Goal: Information Seeking & Learning: Learn about a topic

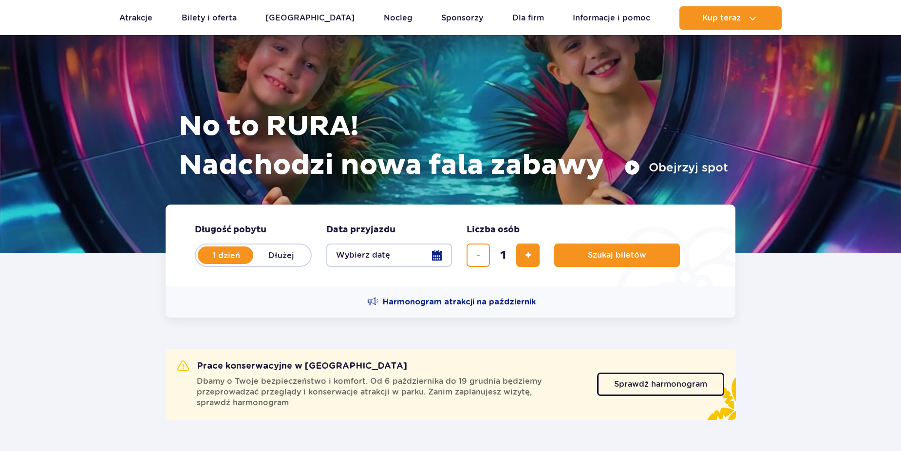
scroll to position [244, 0]
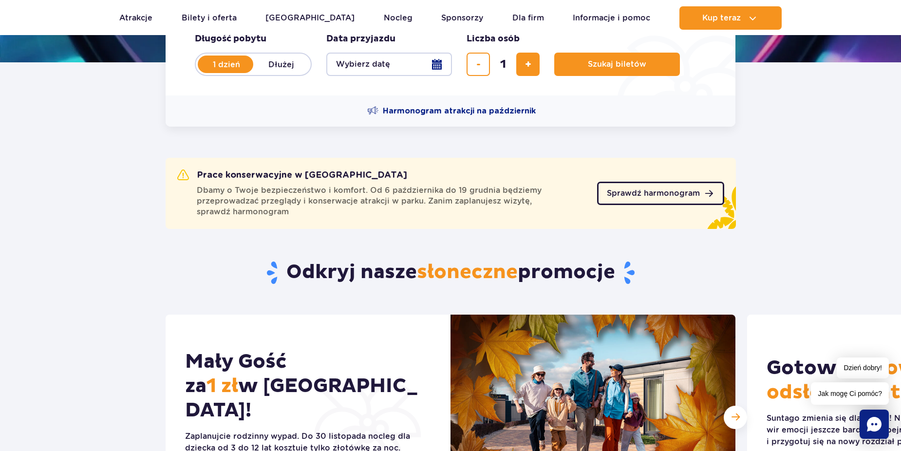
click at [649, 195] on span "Sprawdź harmonogram" at bounding box center [653, 193] width 93 height 8
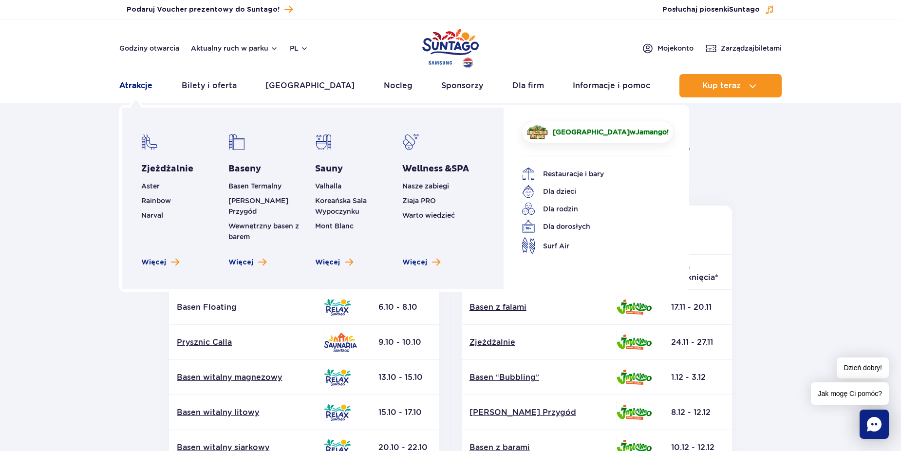
click at [132, 85] on link "Atrakcje" at bounding box center [135, 85] width 33 height 23
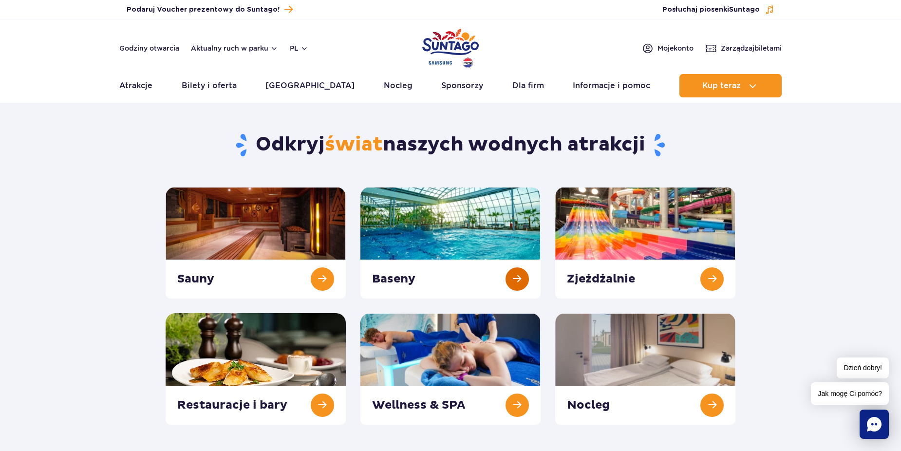
click at [418, 227] on link at bounding box center [450, 243] width 180 height 112
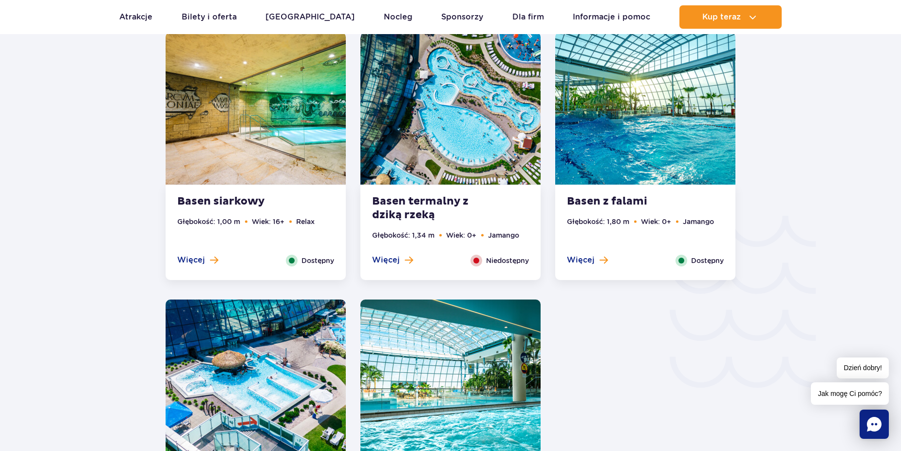
scroll to position [1461, 0]
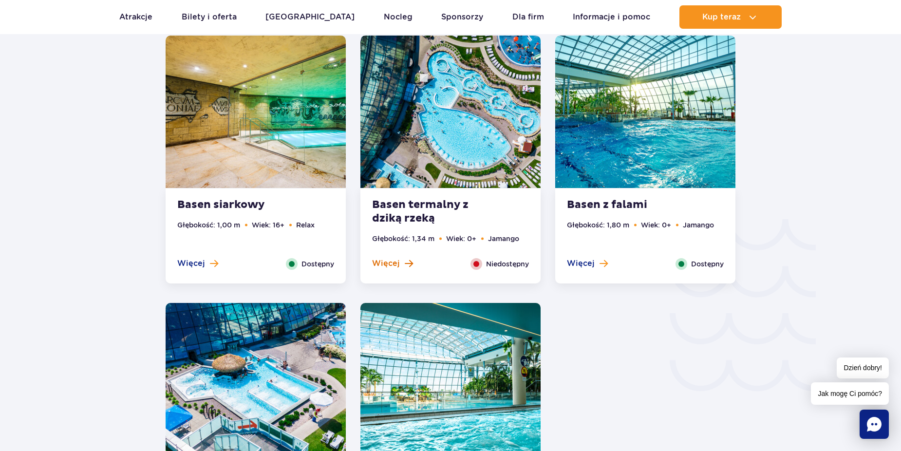
click at [405, 262] on span at bounding box center [409, 263] width 8 height 9
click at [388, 263] on span "Więcej" at bounding box center [386, 263] width 28 height 11
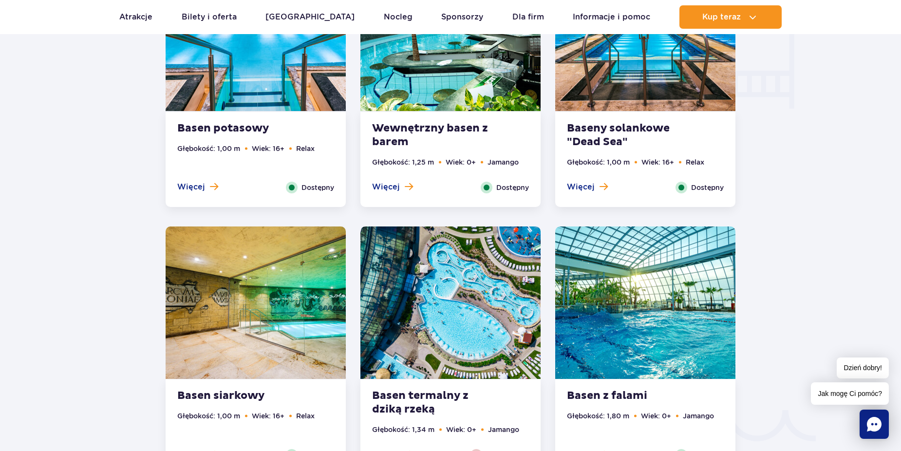
scroll to position [1413, 0]
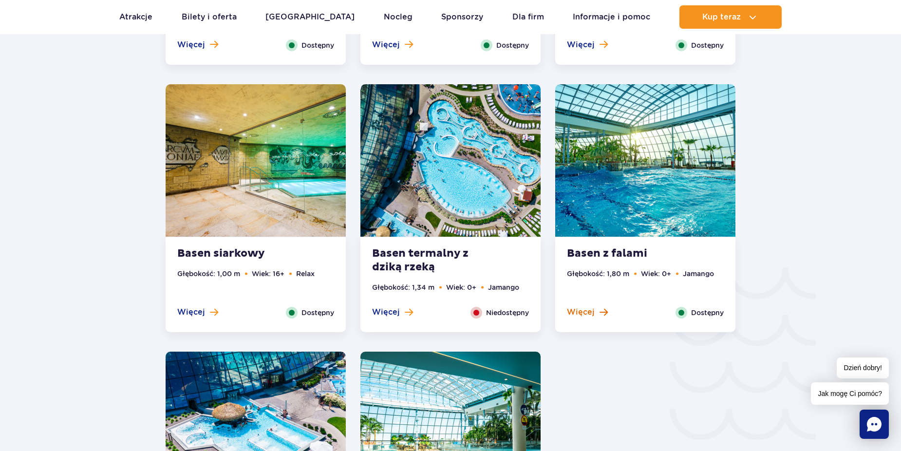
click at [581, 313] on span "Więcej" at bounding box center [581, 312] width 28 height 11
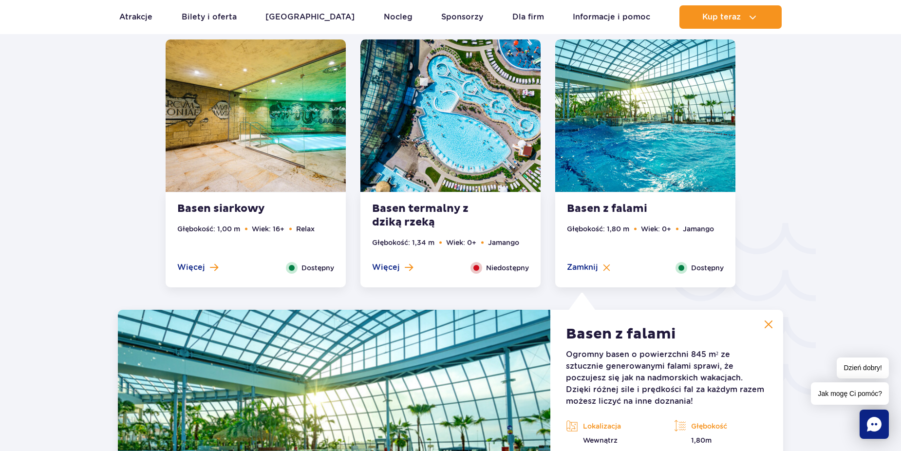
scroll to position [1416, 0]
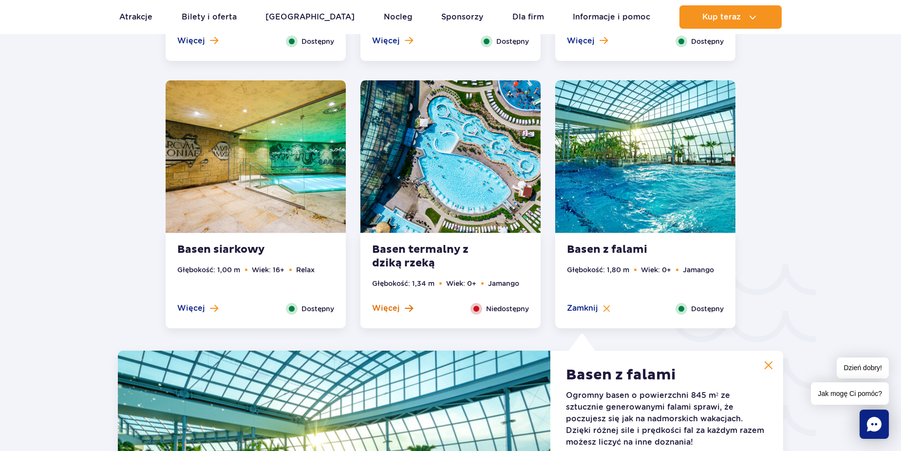
click at [397, 308] on span "Więcej" at bounding box center [386, 308] width 28 height 11
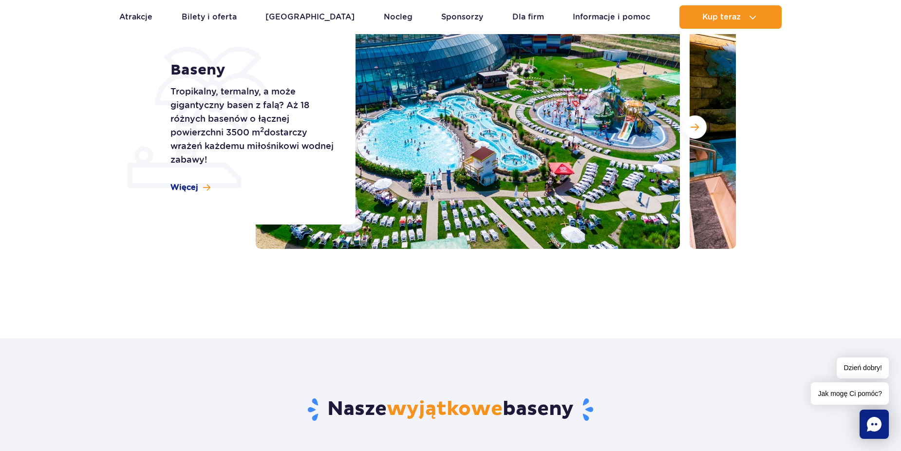
scroll to position [101, 0]
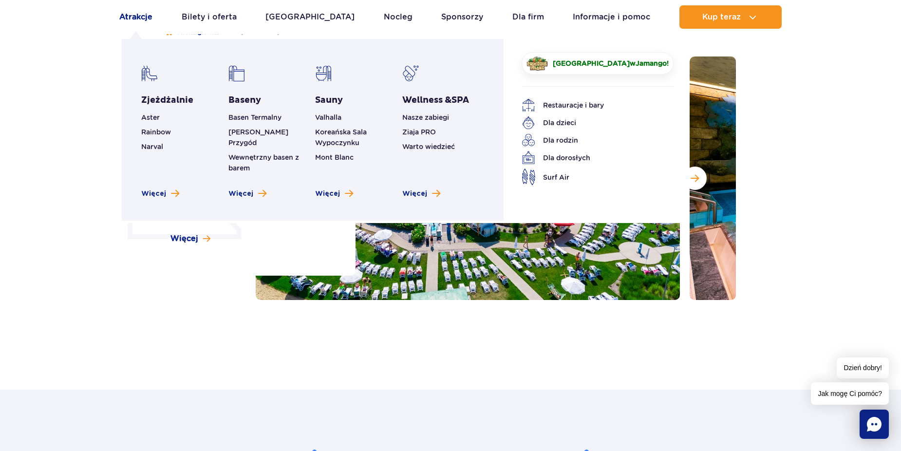
click at [132, 19] on link "Atrakcje" at bounding box center [135, 16] width 33 height 23
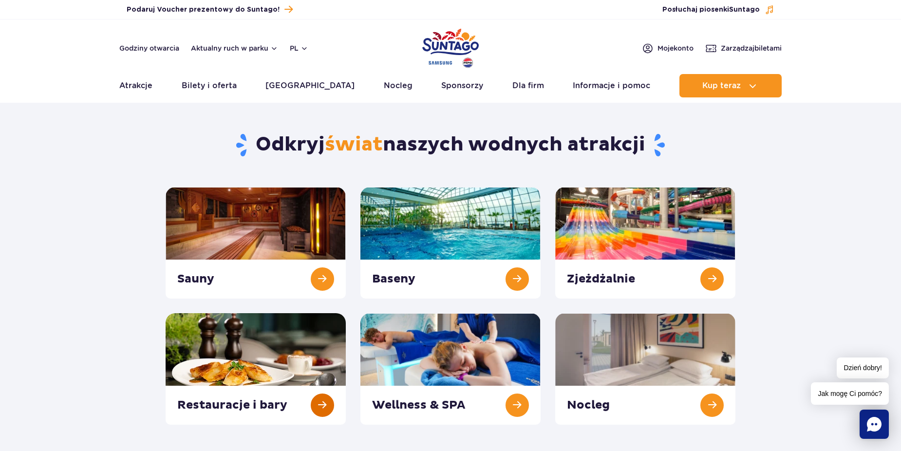
click at [280, 350] on link at bounding box center [256, 369] width 180 height 112
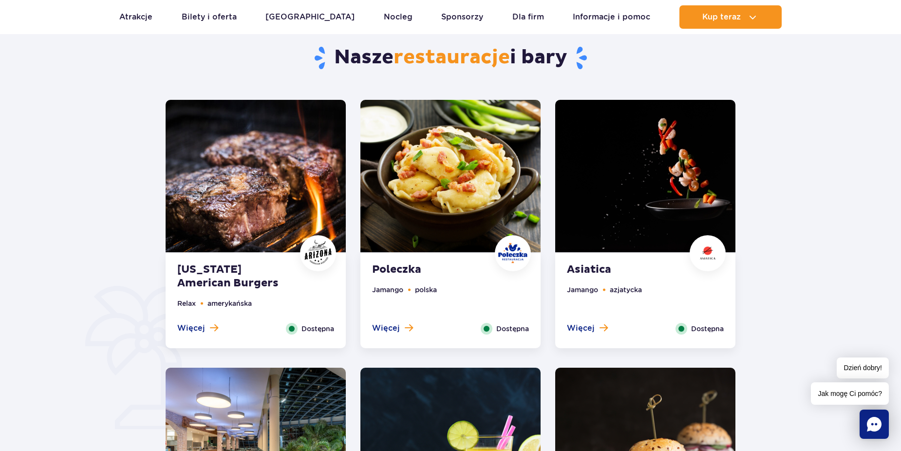
scroll to position [390, 0]
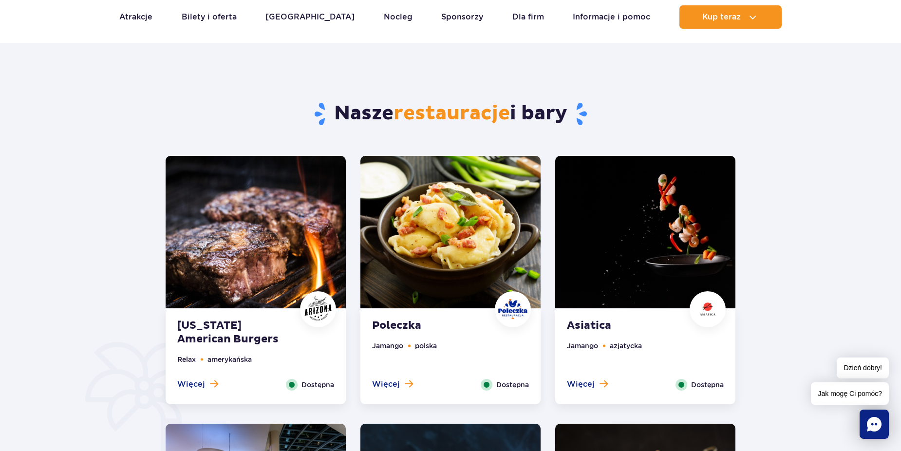
click at [447, 281] on img at bounding box center [450, 232] width 180 height 152
click at [399, 385] on button "Więcej" at bounding box center [392, 384] width 41 height 11
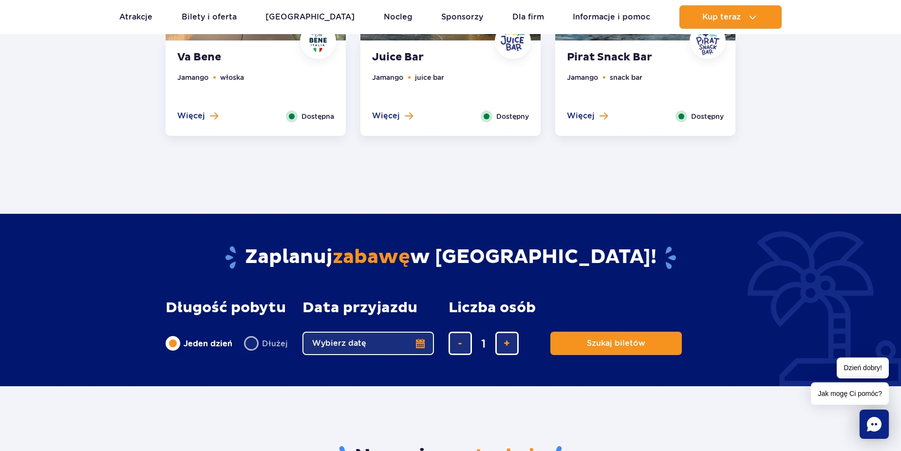
scroll to position [633, 0]
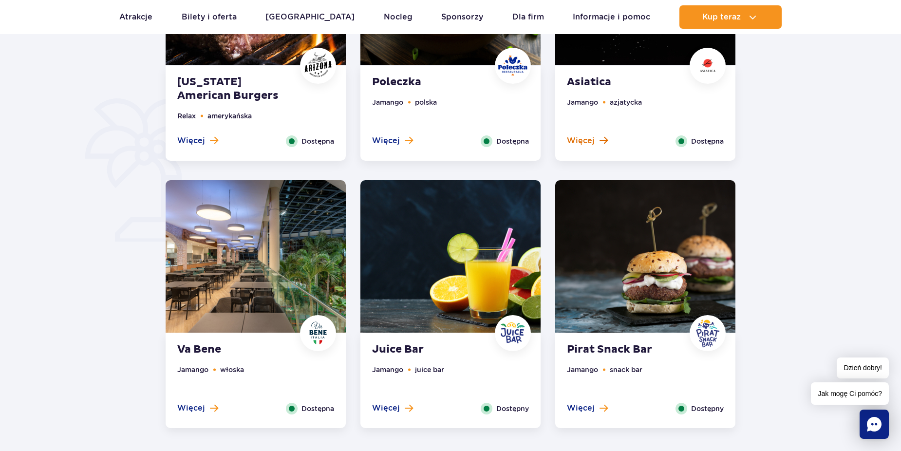
click at [584, 140] on span "Więcej" at bounding box center [581, 140] width 28 height 11
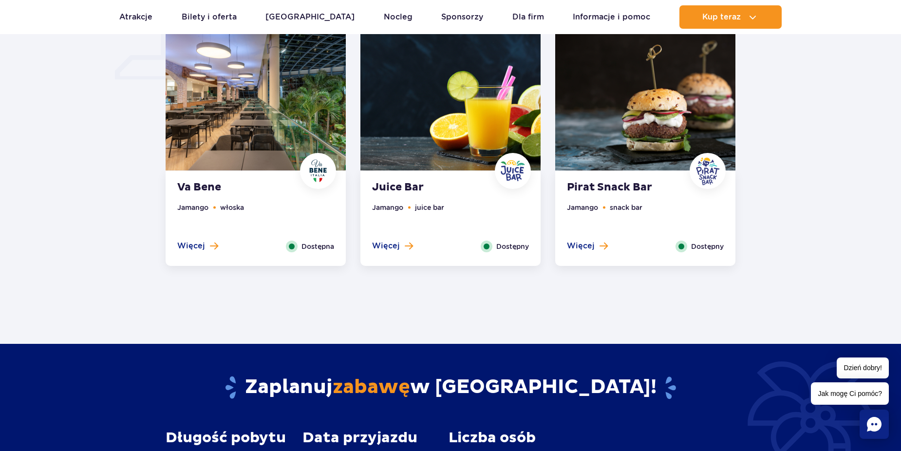
scroll to position [828, 0]
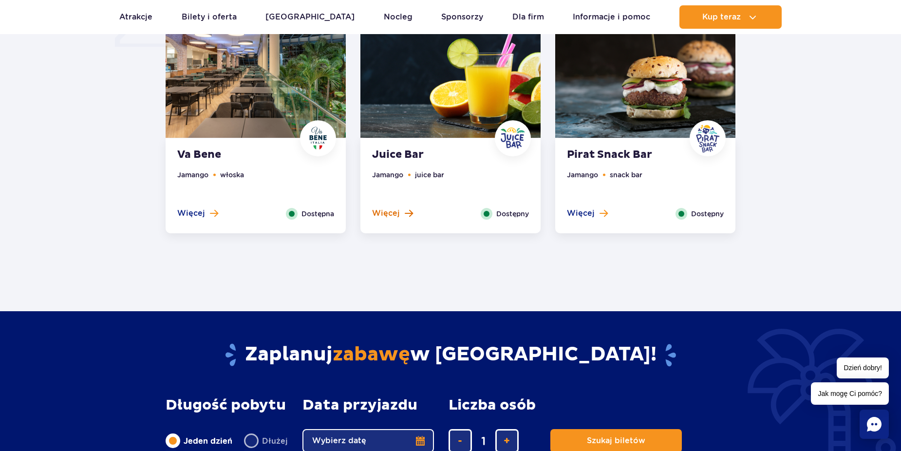
click at [400, 213] on button "Więcej" at bounding box center [392, 213] width 41 height 11
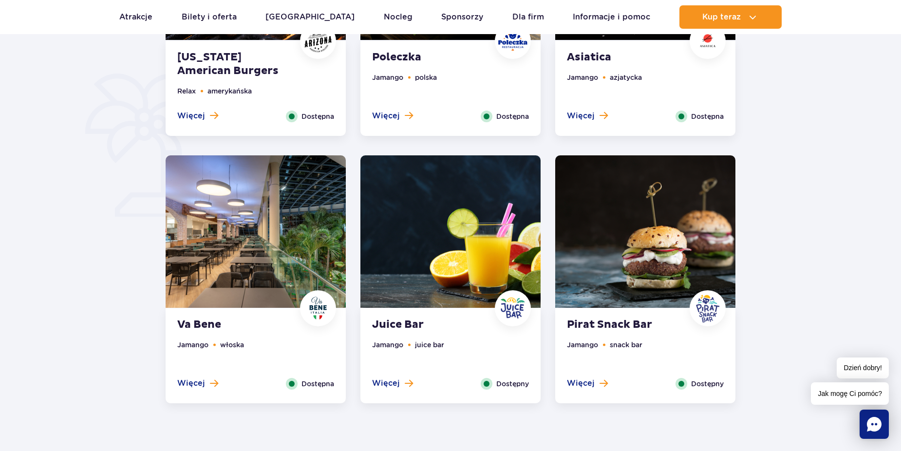
scroll to position [682, 0]
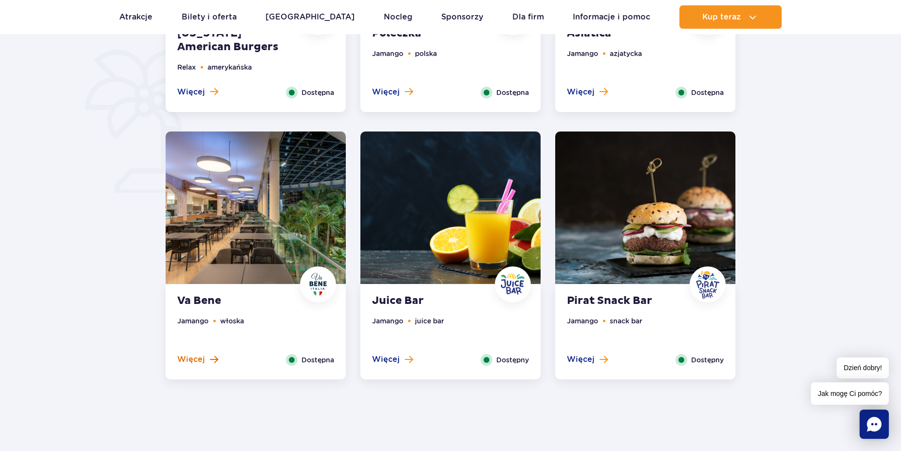
click at [212, 358] on span at bounding box center [214, 359] width 8 height 9
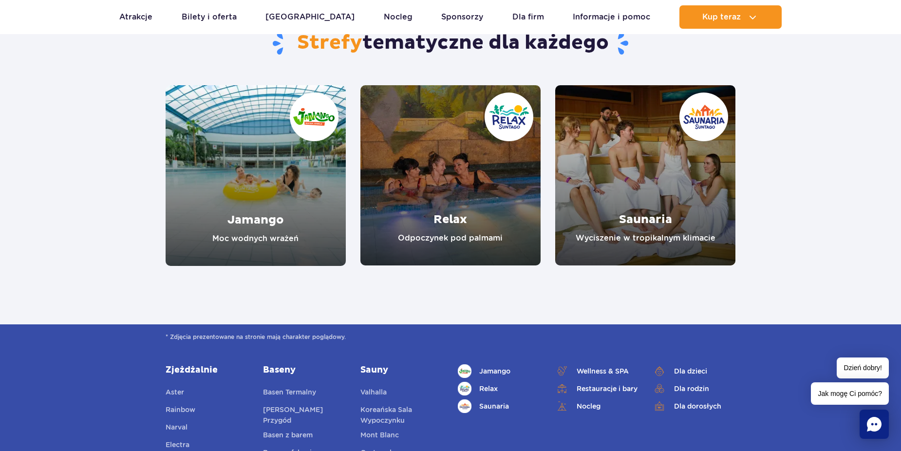
scroll to position [1705, 0]
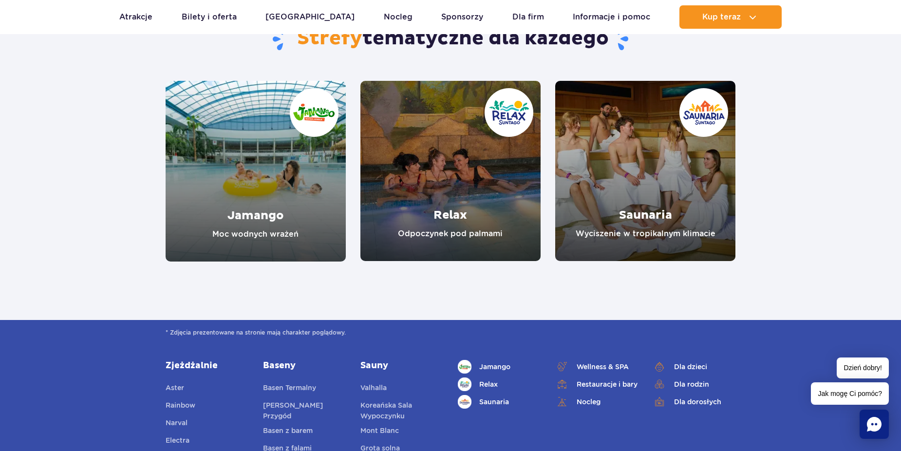
click at [252, 217] on link "Jamango" at bounding box center [256, 171] width 180 height 181
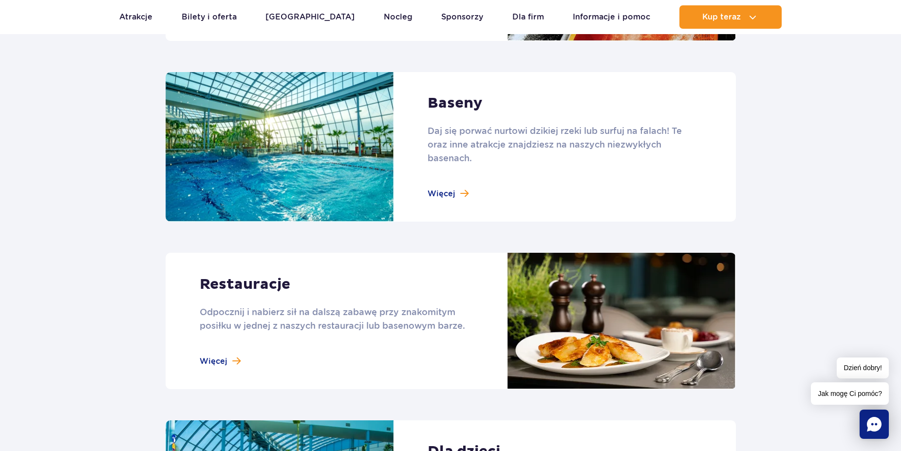
scroll to position [1120, 0]
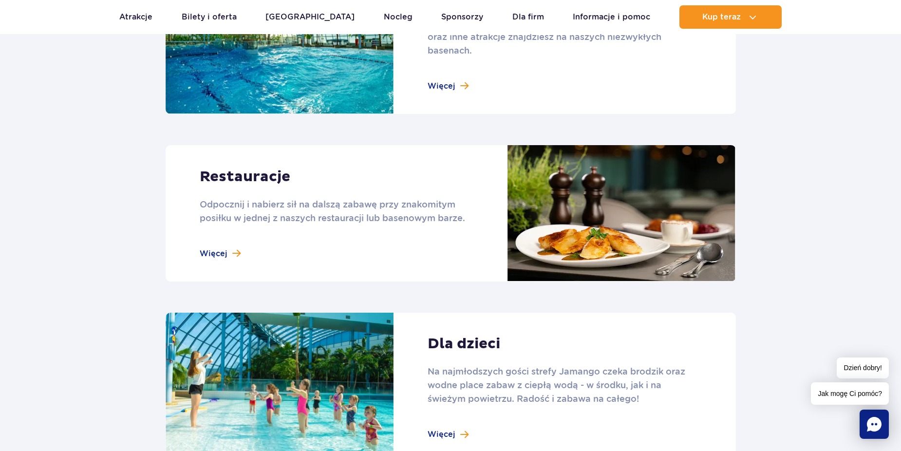
click at [235, 253] on link at bounding box center [451, 213] width 570 height 136
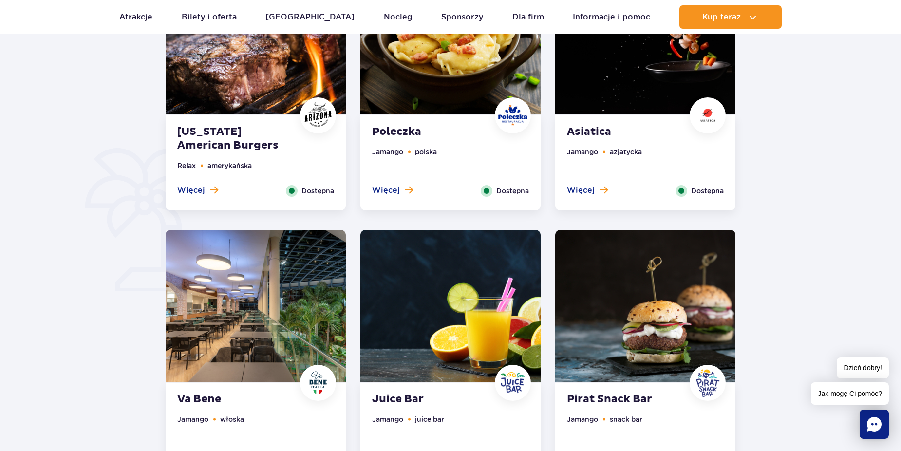
scroll to position [584, 0]
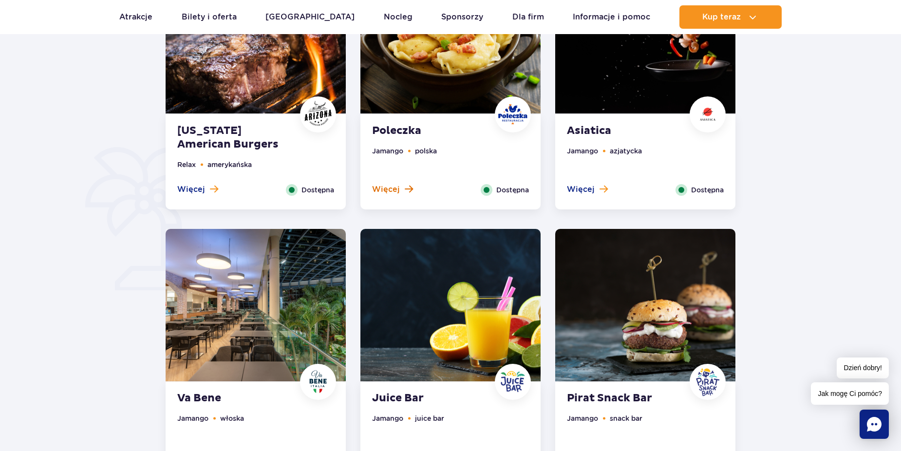
click at [408, 191] on span at bounding box center [409, 189] width 8 height 9
click at [382, 187] on span "Więcej" at bounding box center [386, 189] width 28 height 11
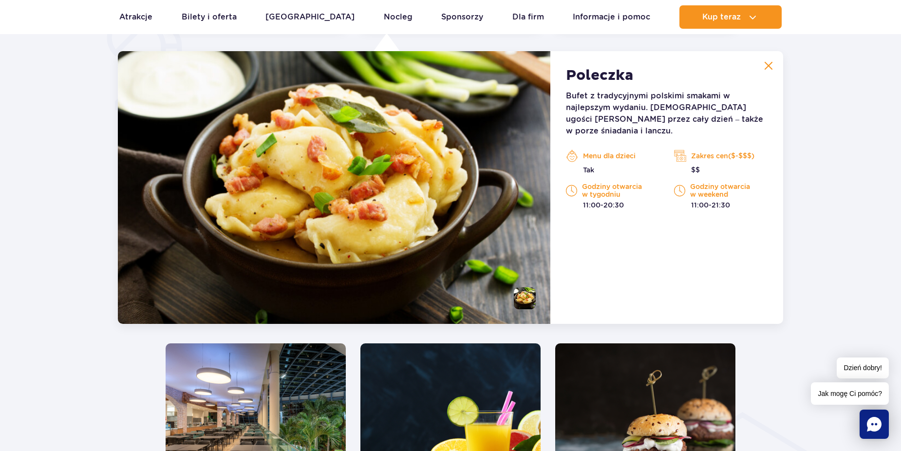
scroll to position [757, 0]
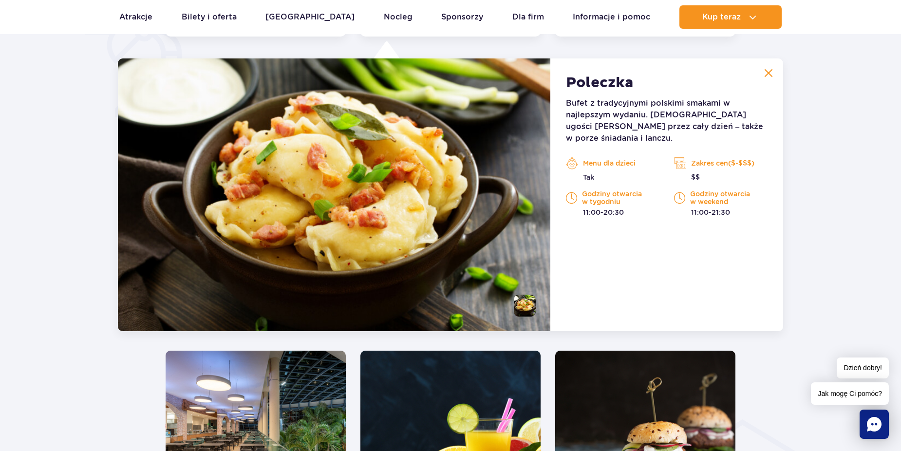
click at [603, 190] on p "Godziny otwarcia w tygodniu" at bounding box center [613, 198] width 94 height 16
click at [599, 156] on p "Menu dla dzieci" at bounding box center [613, 163] width 94 height 15
click at [582, 112] on p "Bufet z tradycyjnymi polskimi smakami w najlepszym wydaniu. Poleczka ugości Cię…" at bounding box center [667, 120] width 202 height 47
click at [734, 156] on p "Zakres cen($-$$$)" at bounding box center [721, 163] width 94 height 15
click at [733, 193] on p "Godziny otwarcia w weekend" at bounding box center [721, 198] width 94 height 16
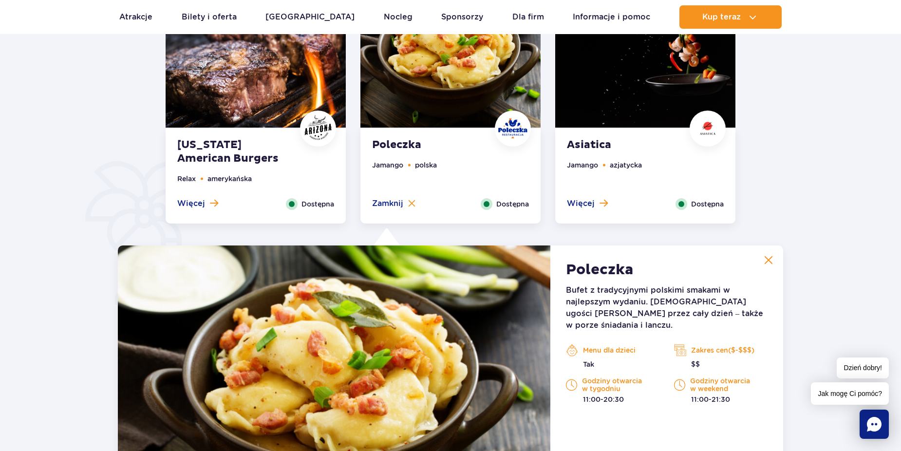
scroll to position [563, 0]
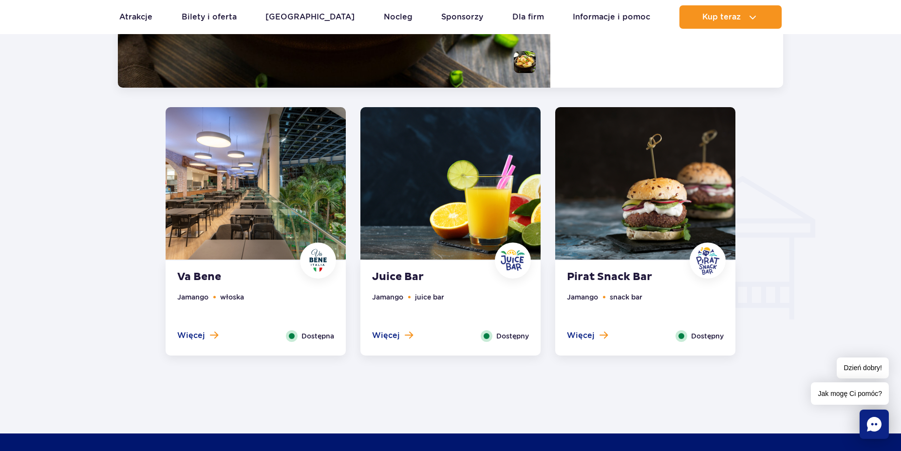
click at [231, 298] on li "włoska" at bounding box center [232, 297] width 24 height 11
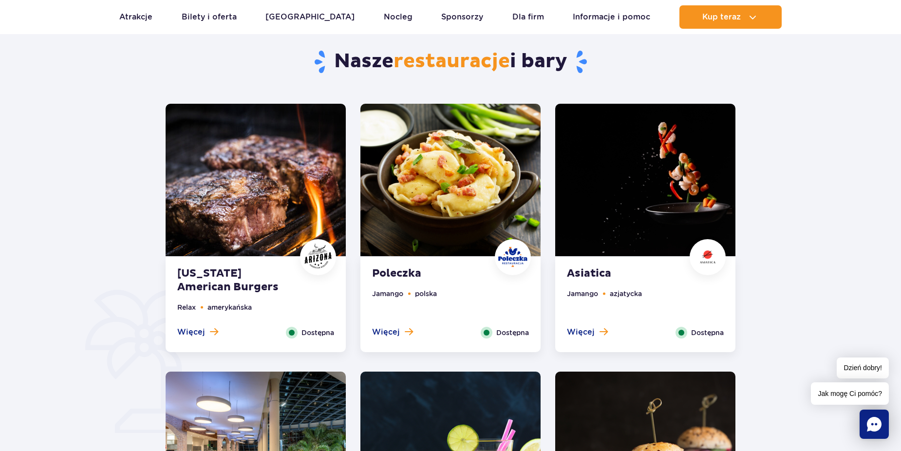
scroll to position [343, 0]
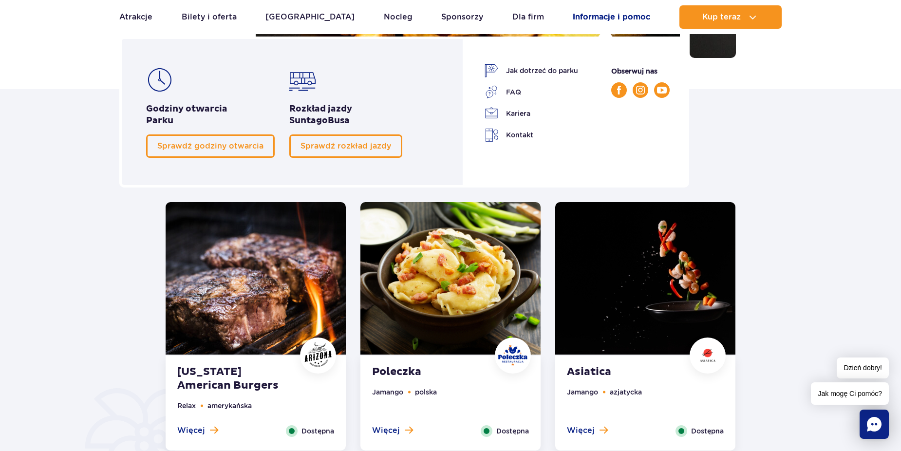
click at [612, 19] on link "Informacje i pomoc" at bounding box center [611, 16] width 77 height 23
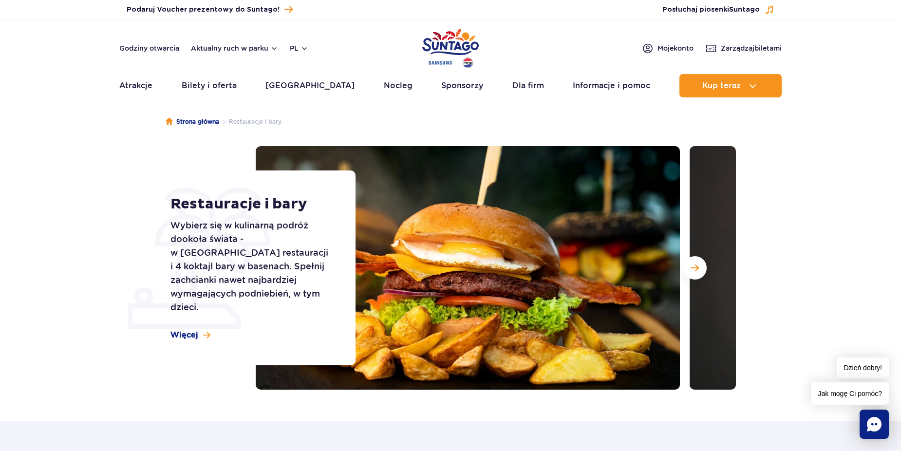
scroll to position [0, 0]
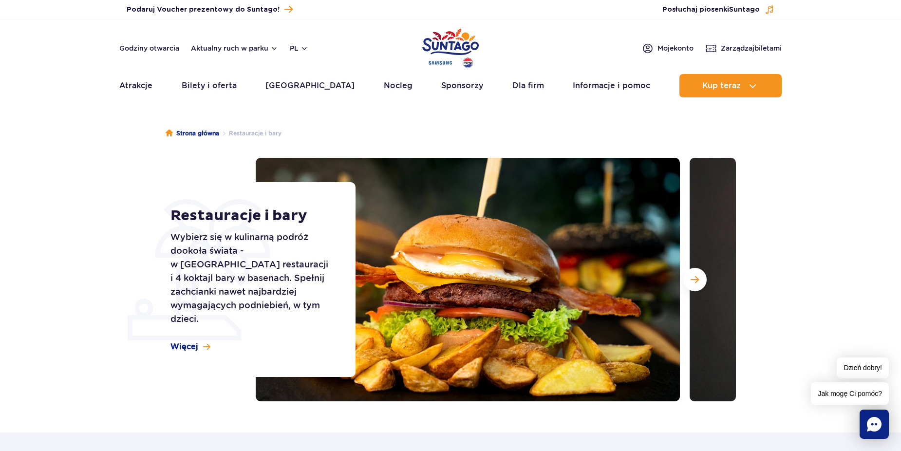
click at [447, 41] on img "Park of Poland" at bounding box center [450, 48] width 57 height 45
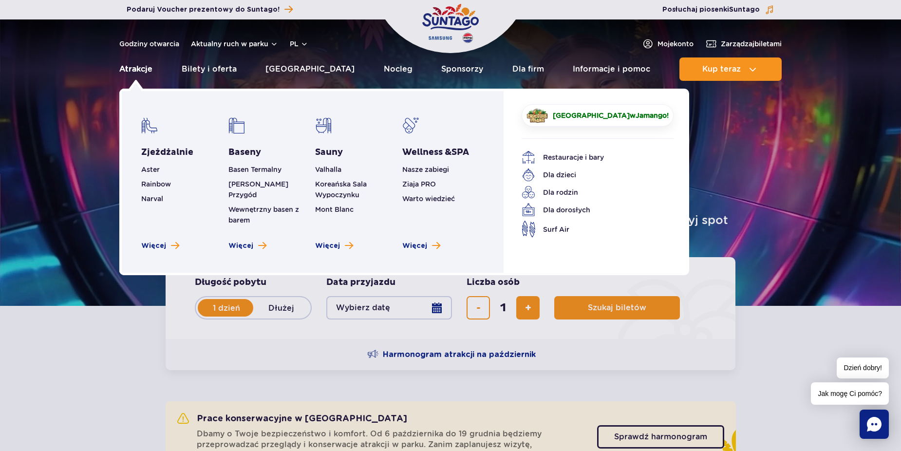
click at [145, 70] on link "Atrakcje" at bounding box center [135, 68] width 33 height 23
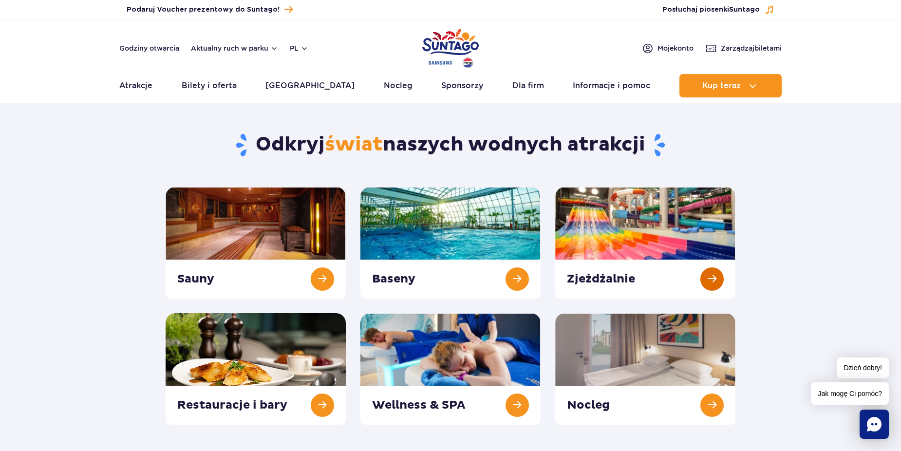
click at [710, 279] on link at bounding box center [645, 243] width 180 height 112
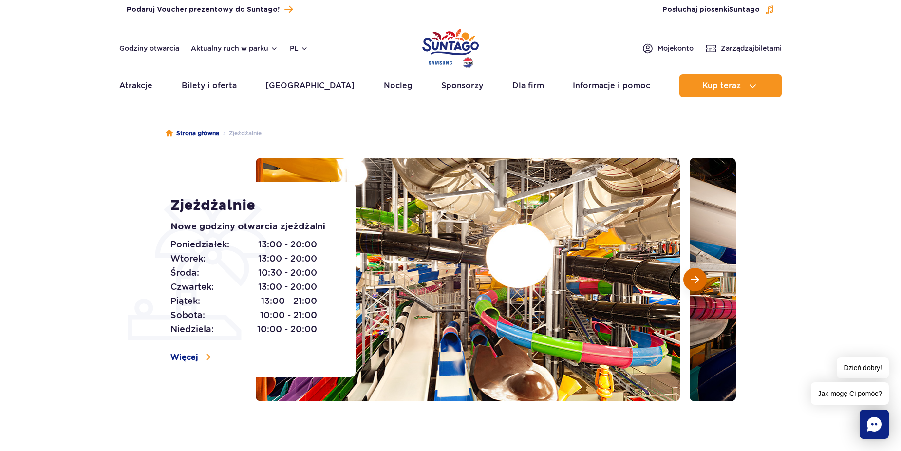
click at [699, 281] on span "Następny slajd" at bounding box center [695, 279] width 8 height 9
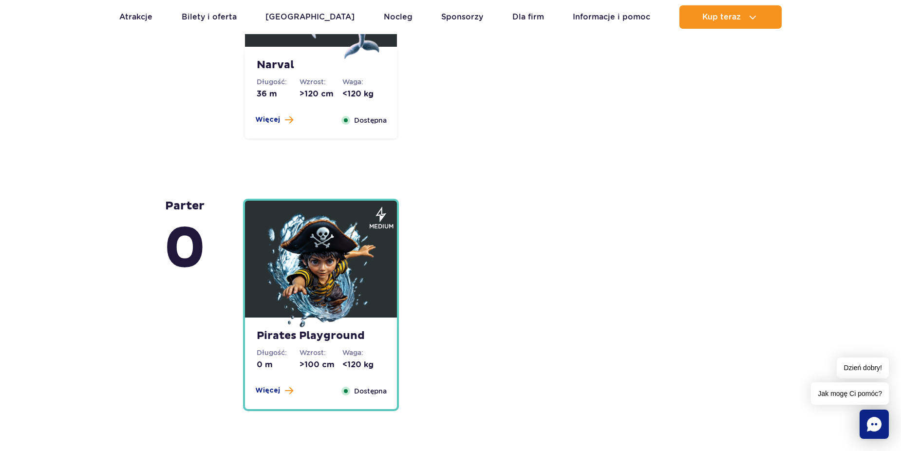
scroll to position [2533, 0]
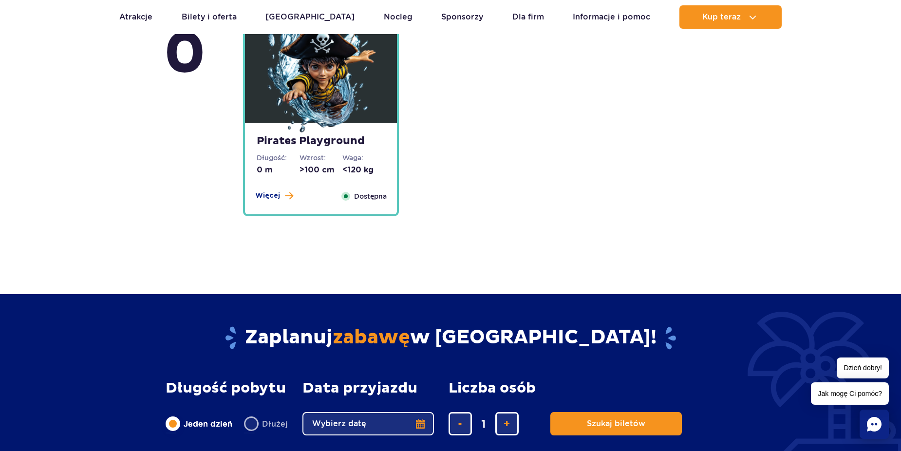
click at [314, 93] on img at bounding box center [321, 76] width 117 height 117
click at [263, 194] on span "Więcej" at bounding box center [267, 196] width 25 height 10
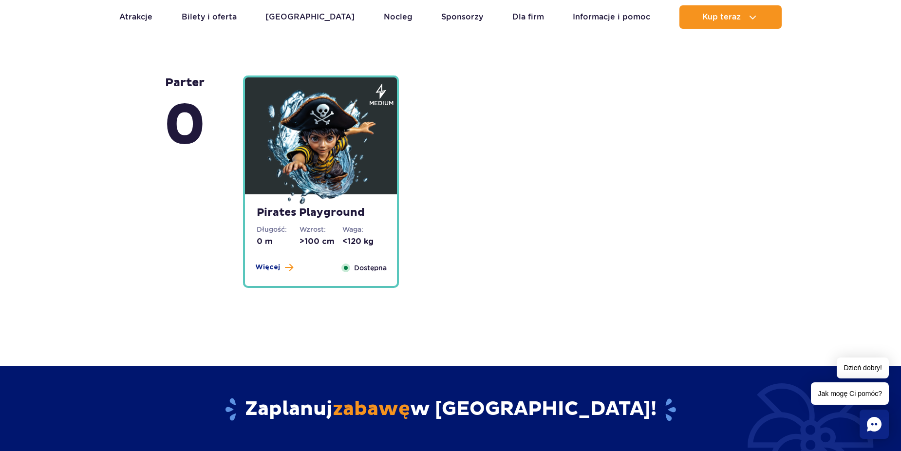
scroll to position [2630, 0]
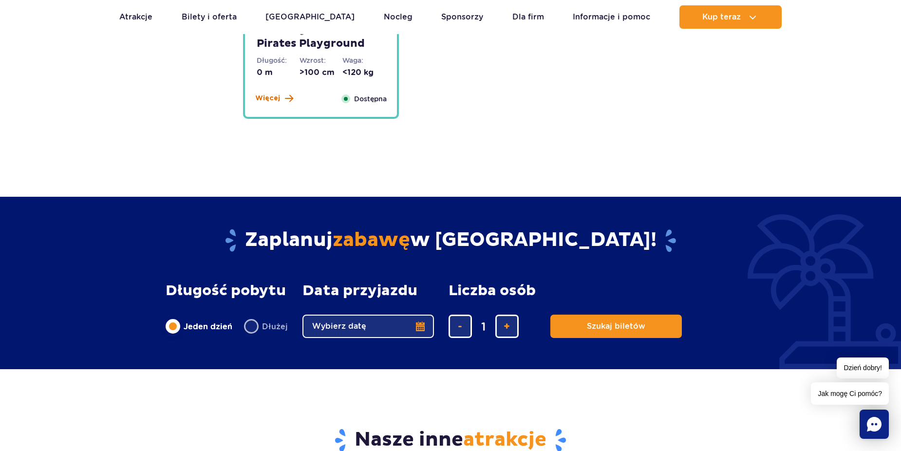
click at [273, 101] on span "Więcej" at bounding box center [267, 99] width 25 height 10
click at [283, 101] on button "Więcej" at bounding box center [274, 99] width 38 height 10
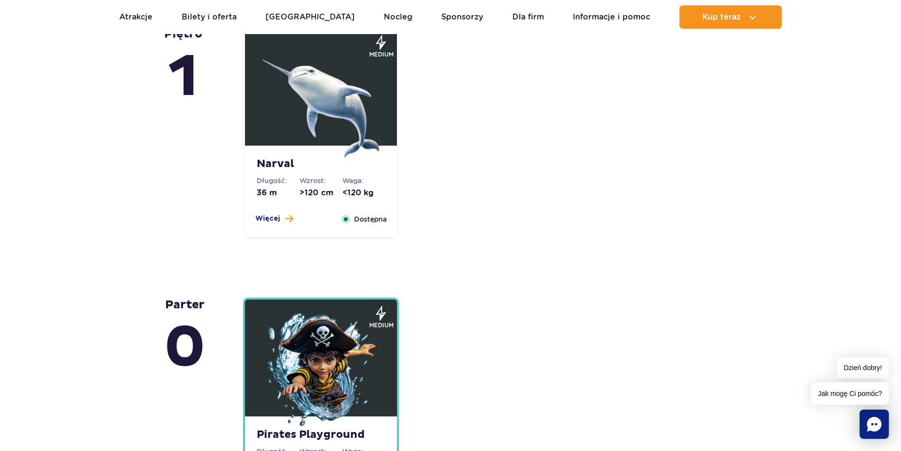
scroll to position [2094, 0]
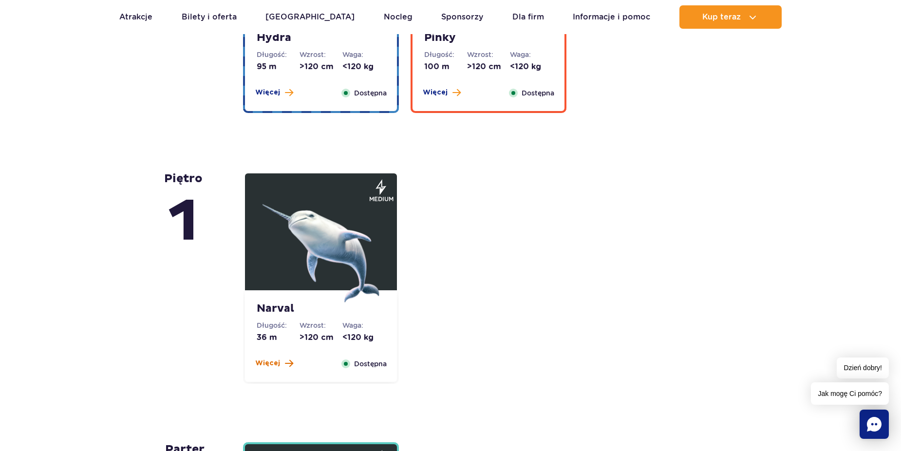
click at [265, 364] on span "Więcej" at bounding box center [267, 363] width 25 height 10
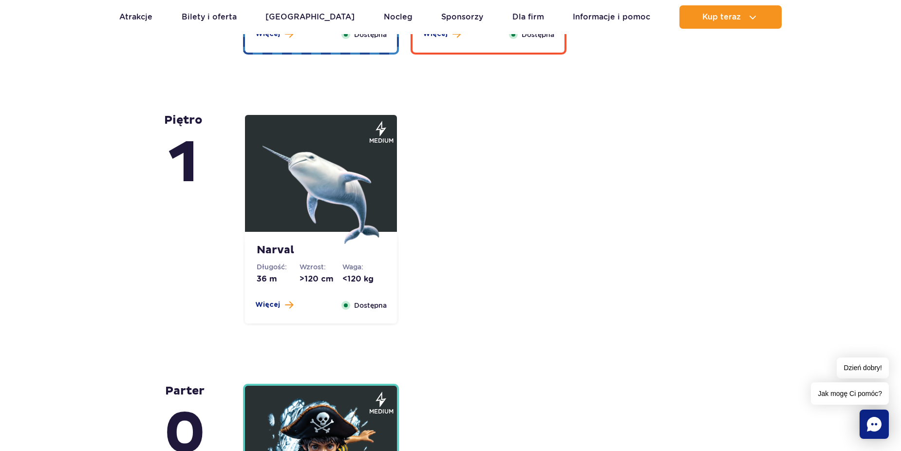
scroll to position [2241, 0]
